Goal: Information Seeking & Learning: Learn about a topic

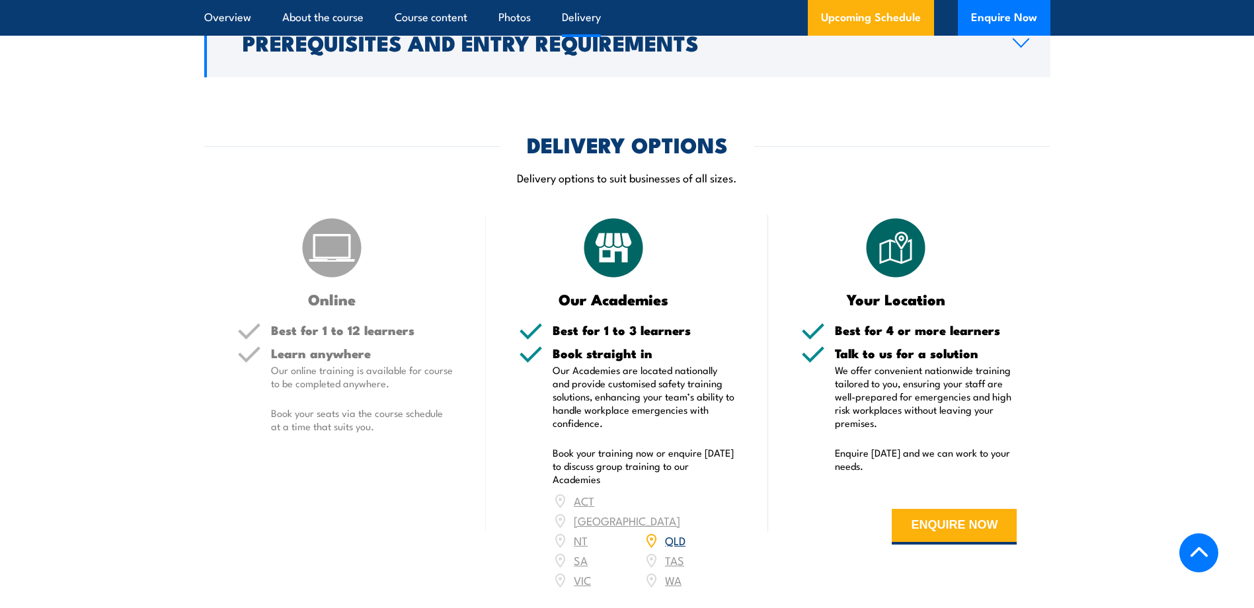
scroll to position [1719, 0]
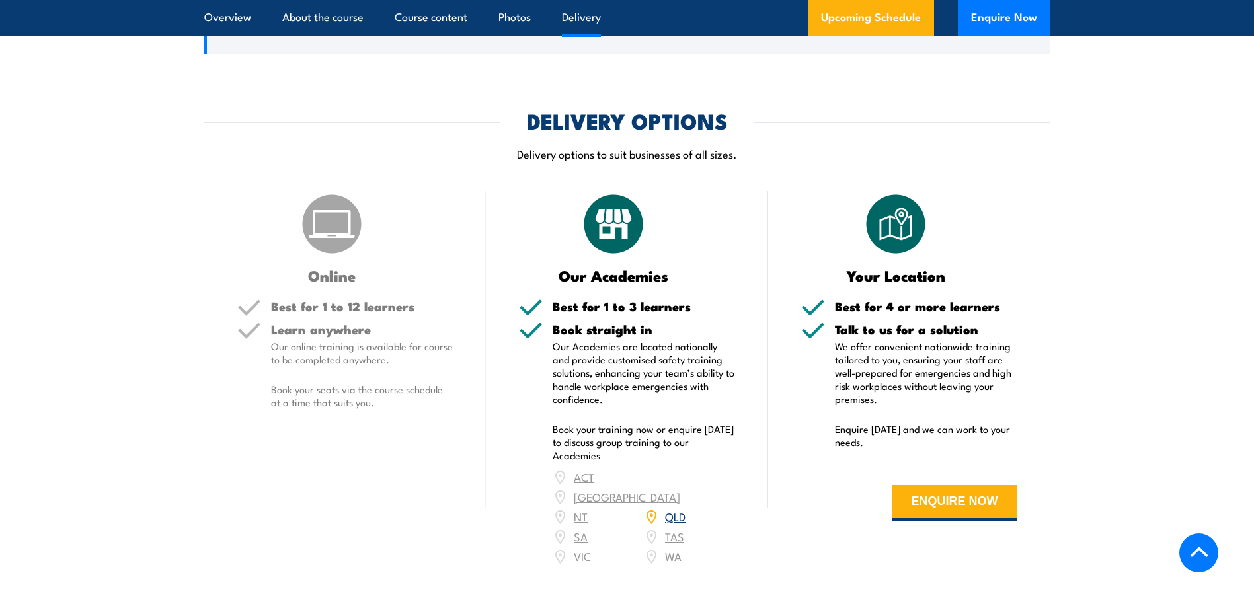
click at [678, 510] on link "QLD" at bounding box center [675, 516] width 20 height 16
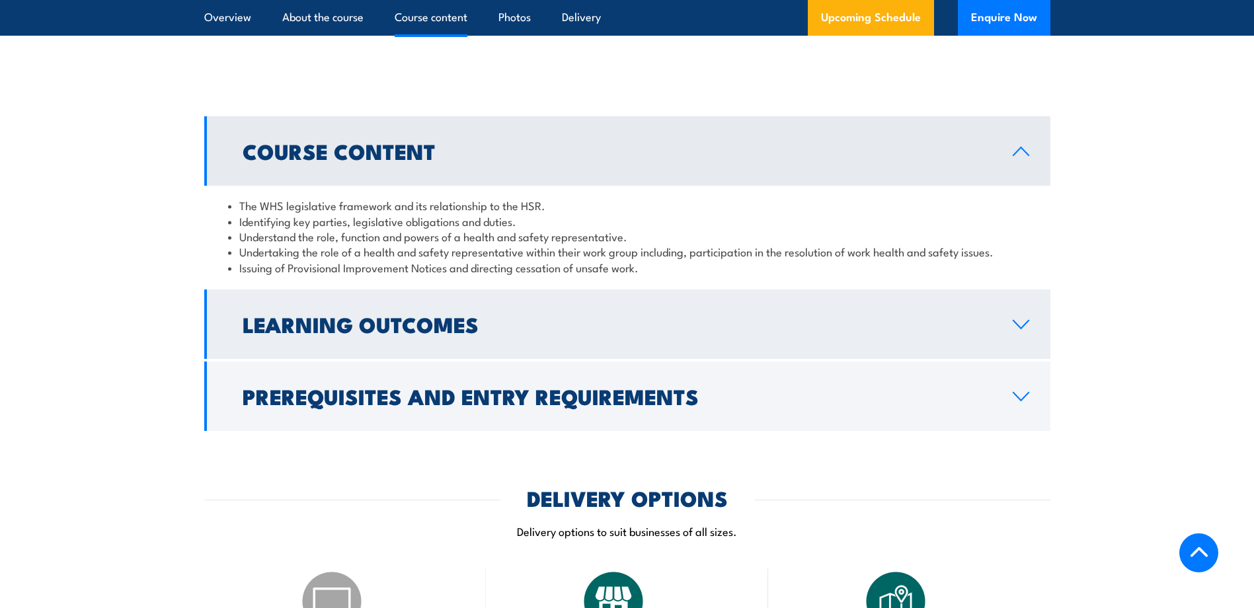
scroll to position [1388, 0]
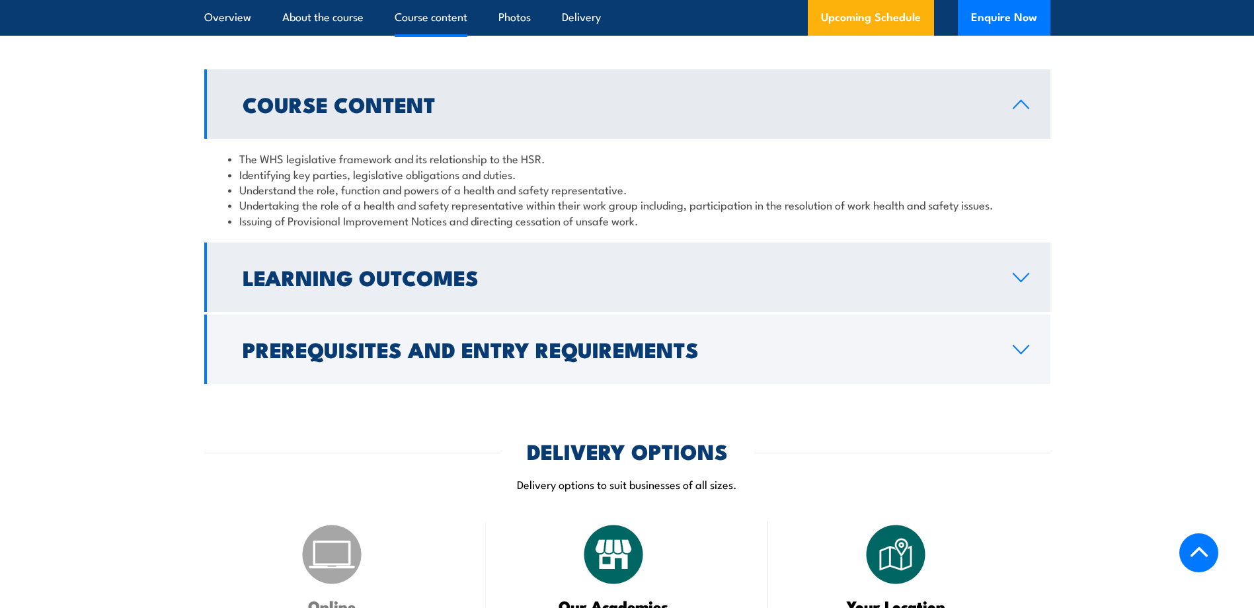
click at [390, 270] on link "Learning Outcomes" at bounding box center [627, 277] width 846 height 69
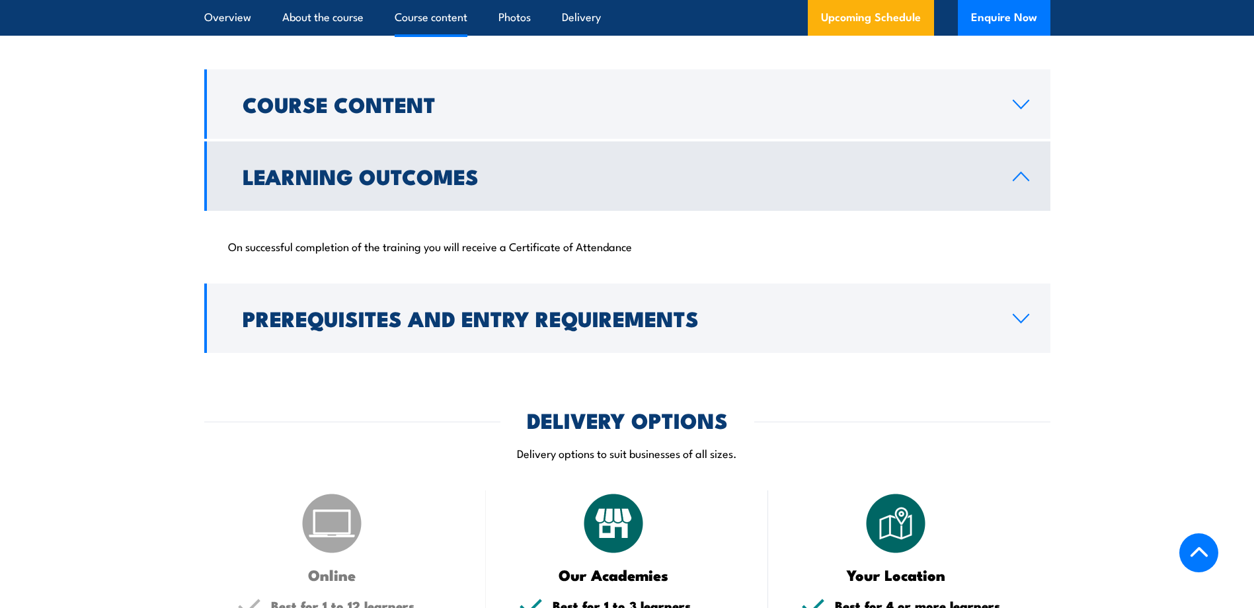
click at [396, 185] on h2 "Learning Outcomes" at bounding box center [617, 176] width 749 height 19
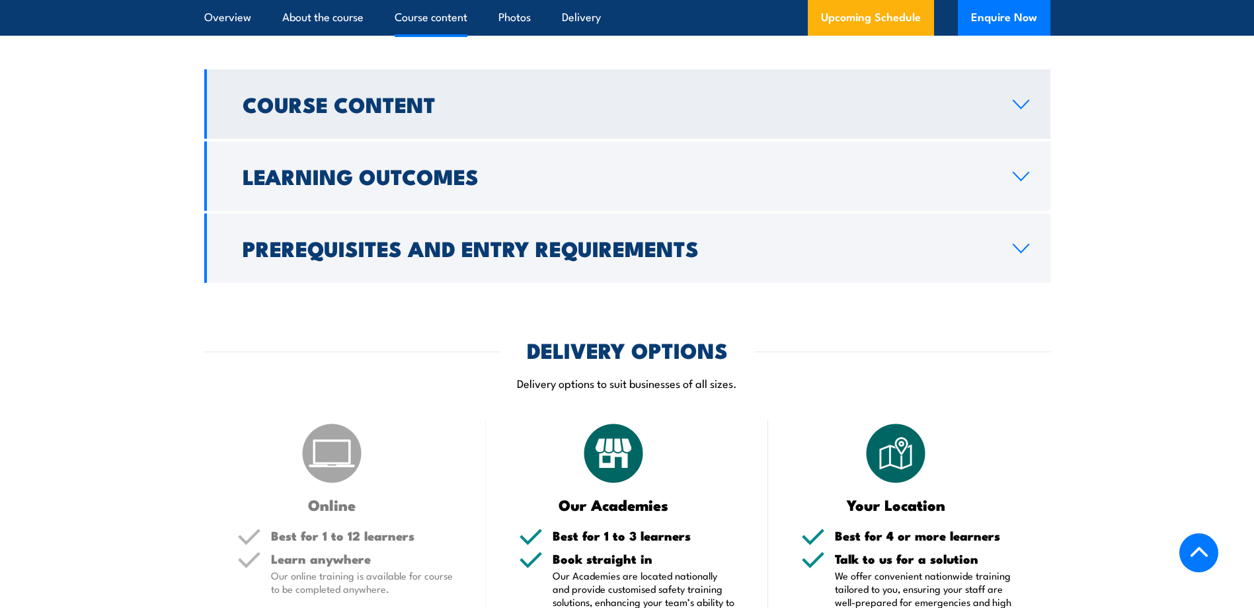
click at [392, 113] on h2 "Course Content" at bounding box center [617, 104] width 749 height 19
